Goal: Transaction & Acquisition: Purchase product/service

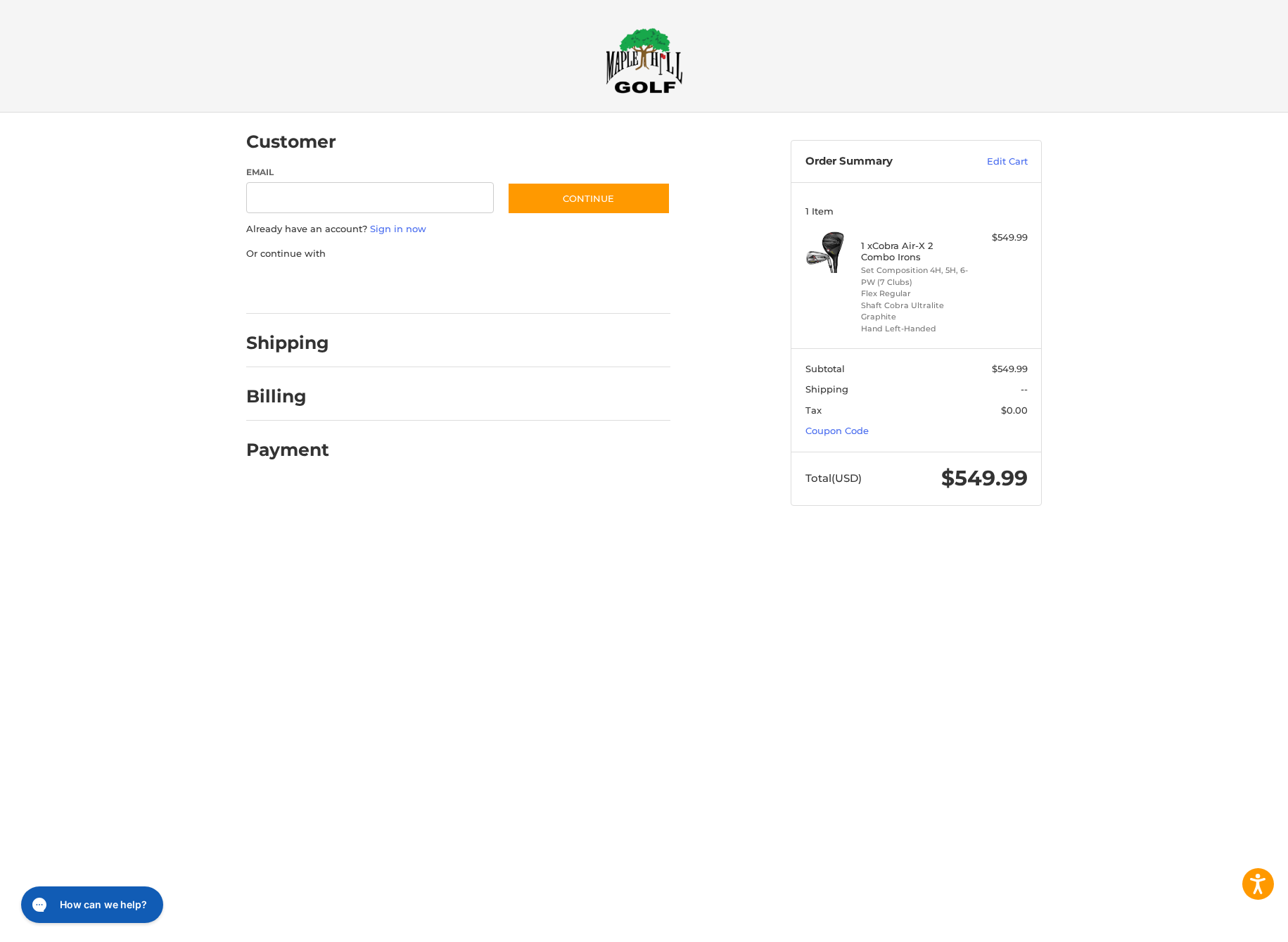
click at [0, 533] on div at bounding box center [0, 533] width 0 height 0
click at [730, 533] on div at bounding box center [644, 533] width 1288 height 0
click at [908, 533] on div at bounding box center [644, 533] width 1288 height 0
click at [1255, 533] on div at bounding box center [644, 533] width 1288 height 0
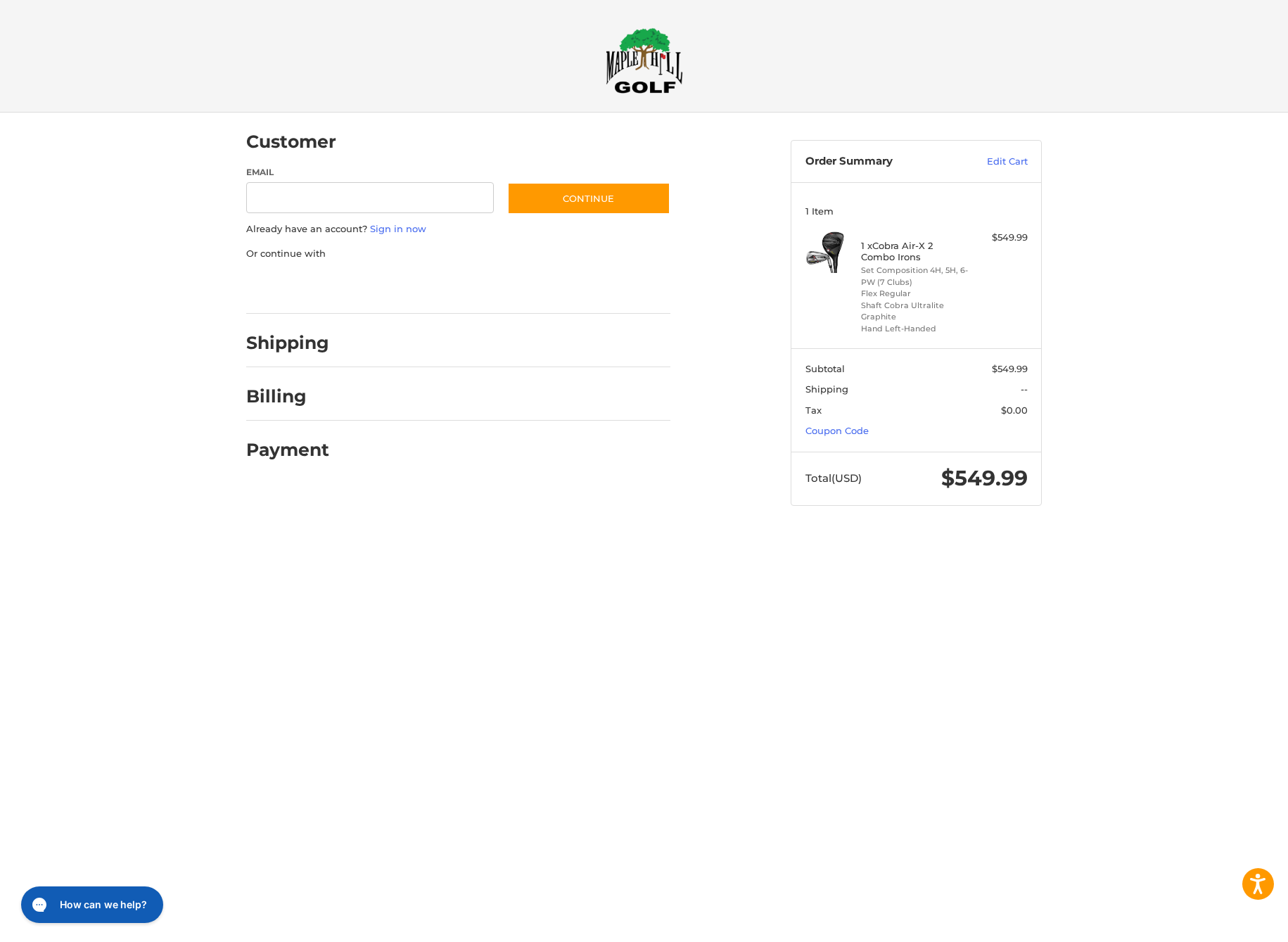
click at [641, 51] on img at bounding box center [644, 60] width 77 height 66
